Goal: Information Seeking & Learning: Learn about a topic

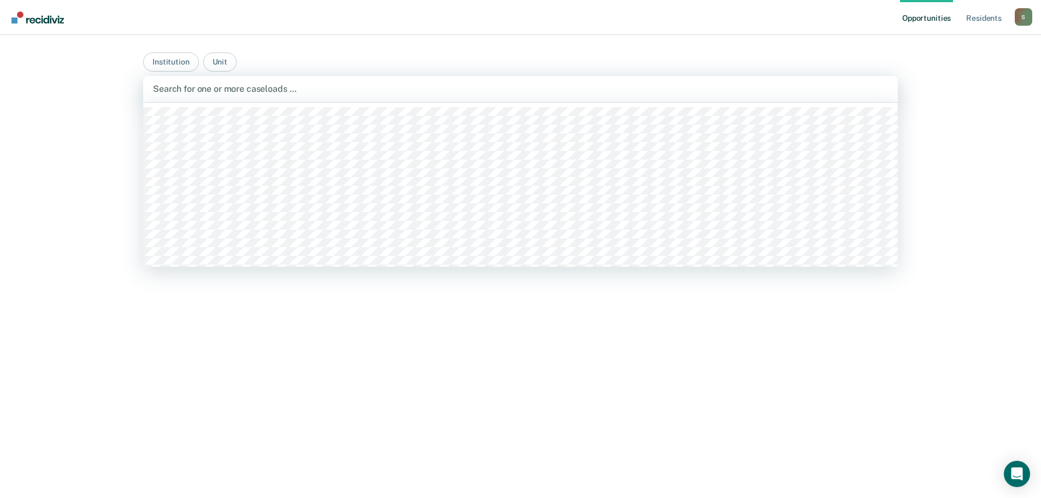
click at [293, 91] on div at bounding box center [520, 89] width 735 height 13
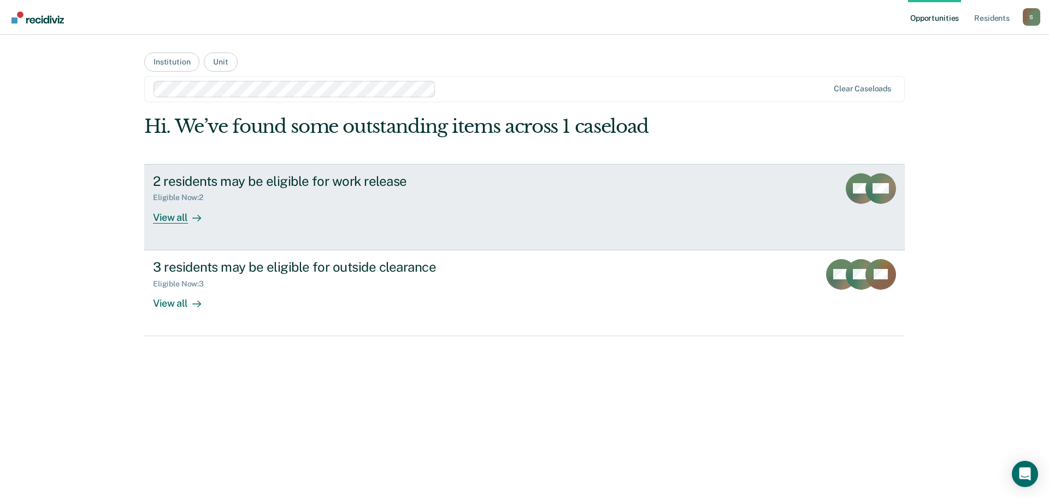
click at [170, 219] on div "View all" at bounding box center [183, 212] width 61 height 21
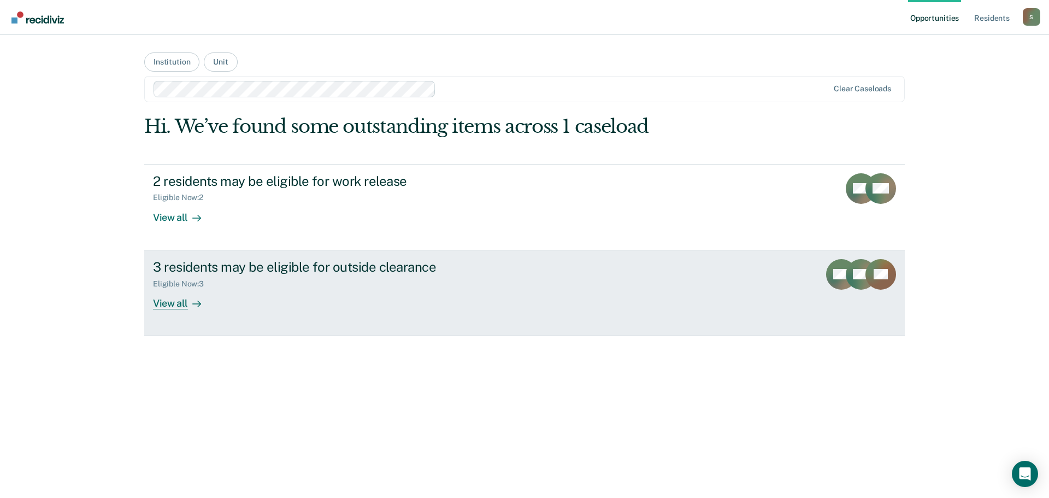
click at [197, 267] on div "3 residents may be eligible for outside clearance" at bounding box center [345, 267] width 384 height 16
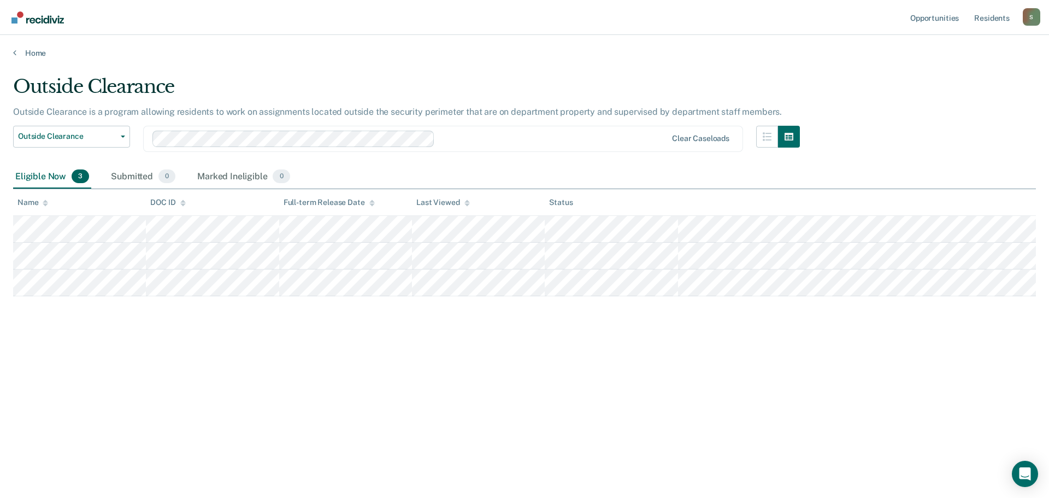
click at [841, 369] on div "Outside Clearance Outside Clearance is a program allowing residents to work on …" at bounding box center [524, 245] width 1023 height 340
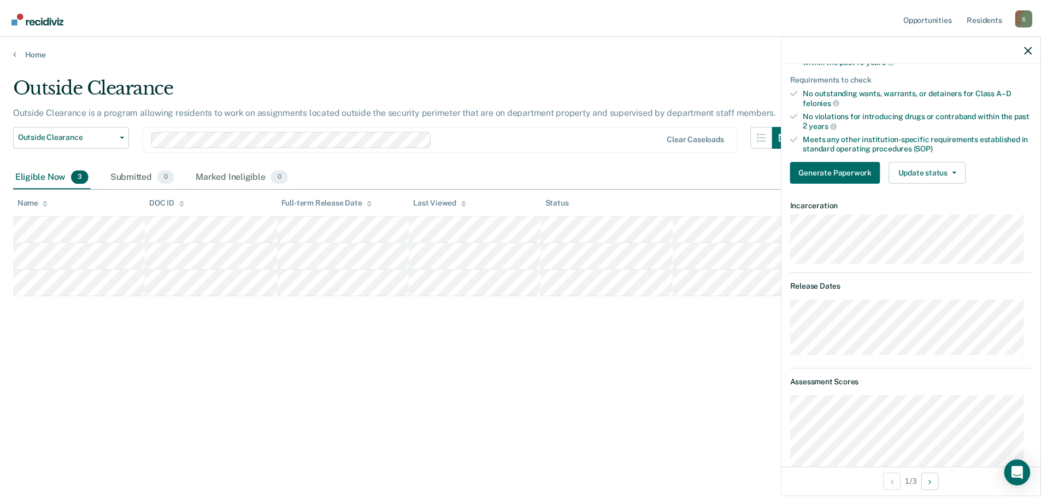
scroll to position [219, 0]
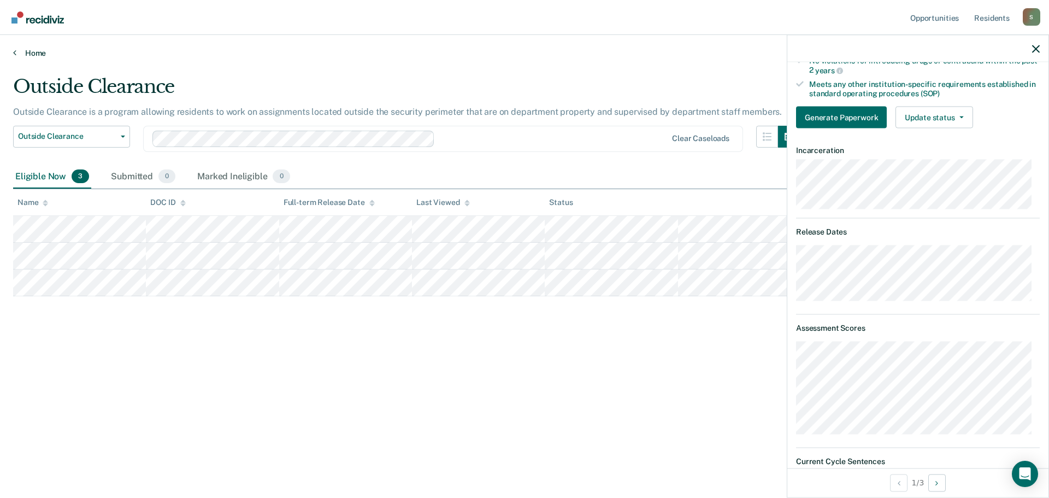
click at [15, 55] on icon at bounding box center [14, 52] width 3 height 9
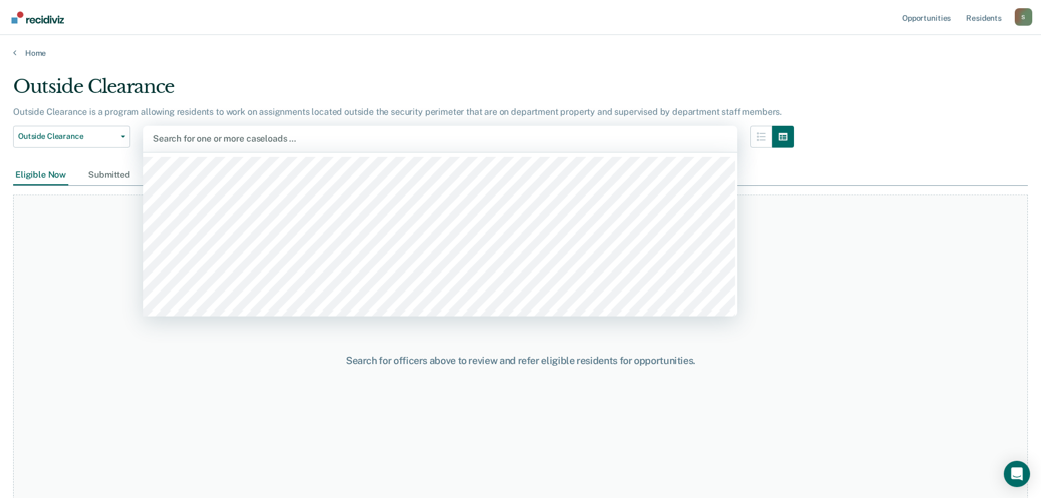
click at [323, 138] on div at bounding box center [440, 138] width 574 height 13
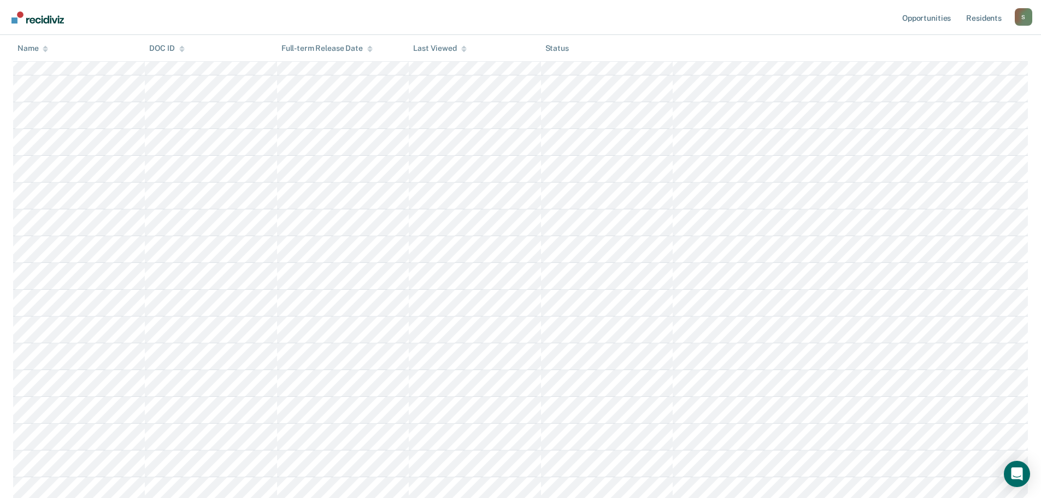
scroll to position [334, 0]
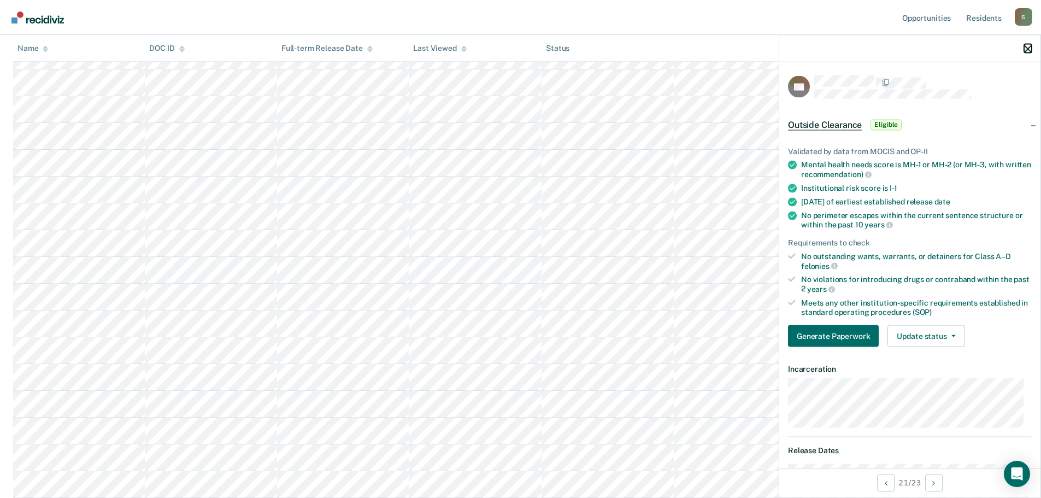
click at [1026, 52] on icon "button" at bounding box center [1028, 49] width 8 height 8
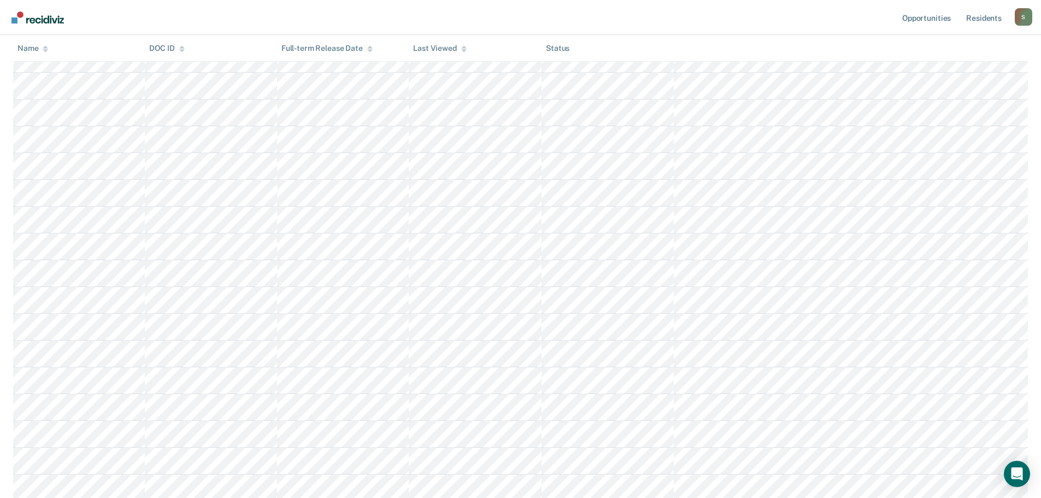
scroll to position [0, 0]
